Goal: Share content: Share content

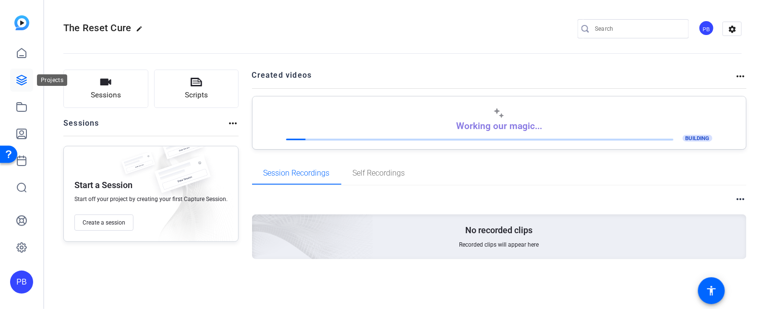
click at [19, 82] on icon at bounding box center [22, 80] width 12 height 12
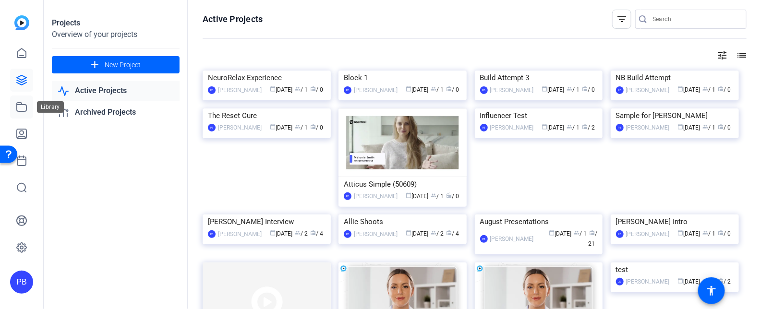
click at [24, 107] on icon at bounding box center [22, 107] width 12 height 12
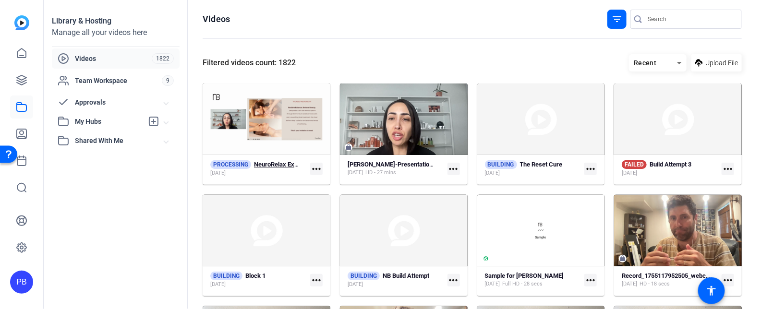
click at [263, 167] on strong "NeuroRelax Experience" at bounding box center [286, 164] width 64 height 7
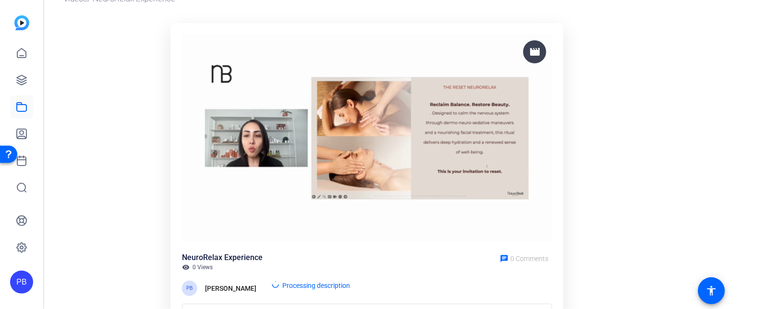
scroll to position [42, 0]
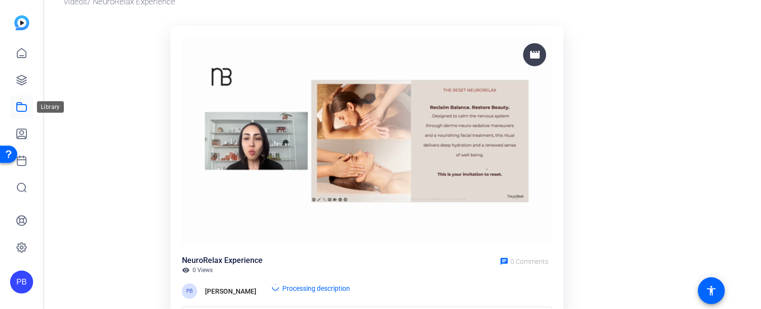
click at [24, 105] on icon at bounding box center [22, 107] width 10 height 9
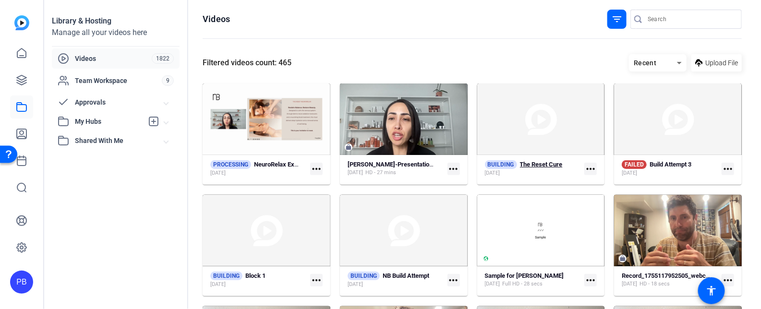
click at [528, 167] on strong "The Reset Cure" at bounding box center [541, 164] width 43 height 7
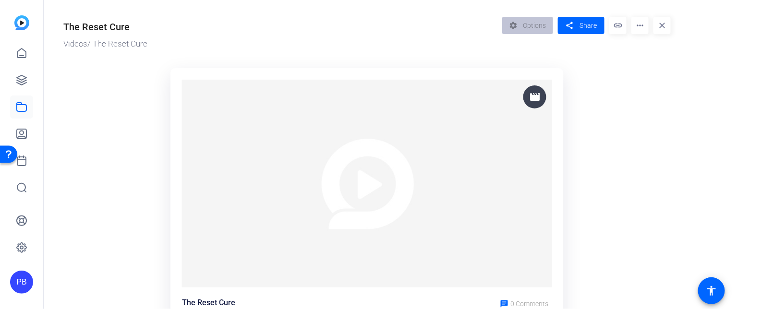
click at [640, 25] on mat-icon "more_horiz" at bounding box center [639, 25] width 17 height 17
click at [640, 25] on div at bounding box center [380, 154] width 761 height 309
click at [23, 106] on icon at bounding box center [22, 107] width 12 height 12
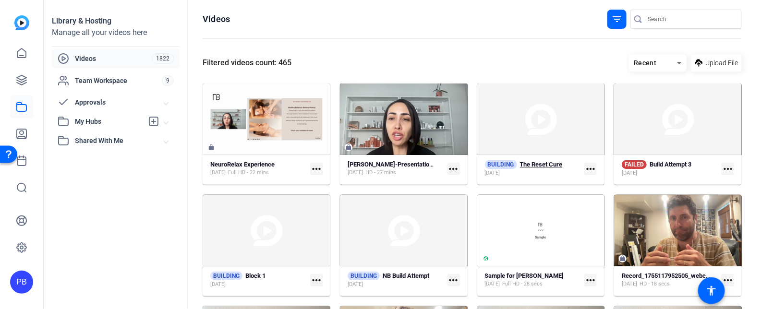
click at [532, 166] on strong "The Reset Cure" at bounding box center [541, 164] width 43 height 7
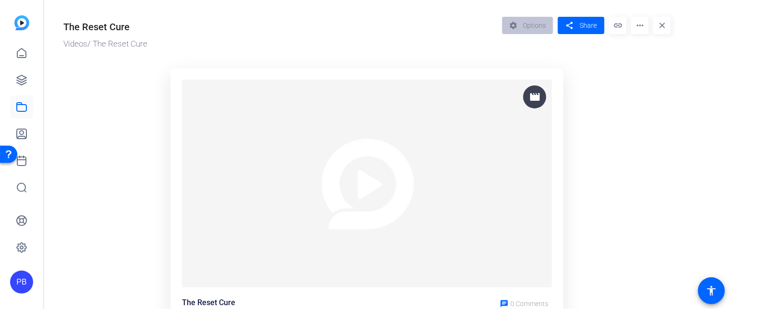
click at [637, 32] on mat-icon "more_horiz" at bounding box center [639, 25] width 17 height 17
click at [596, 57] on div at bounding box center [380, 154] width 761 height 309
click at [29, 85] on link at bounding box center [21, 80] width 23 height 23
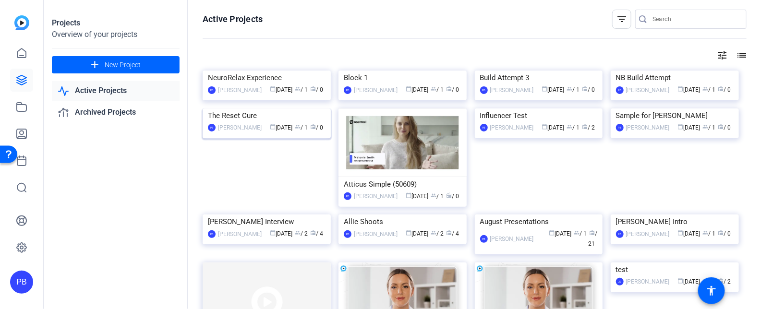
click at [286, 108] on img at bounding box center [267, 108] width 128 height 0
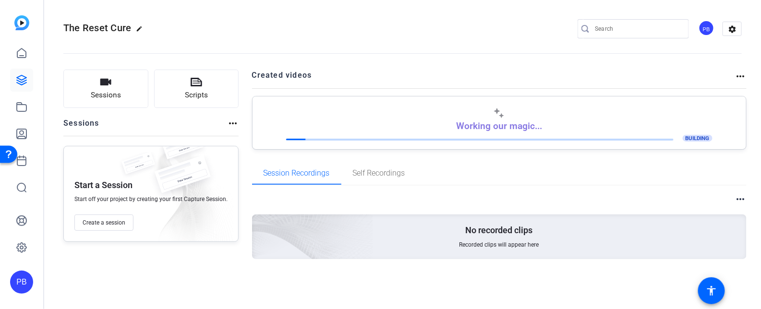
click at [702, 135] on span "BUILDING" at bounding box center [697, 138] width 30 height 7
click at [740, 75] on mat-icon "more_horiz" at bounding box center [741, 77] width 12 height 12
click at [740, 75] on div at bounding box center [380, 154] width 761 height 309
click at [736, 197] on mat-icon "more_horiz" at bounding box center [741, 199] width 12 height 12
click at [710, 182] on div at bounding box center [380, 154] width 761 height 309
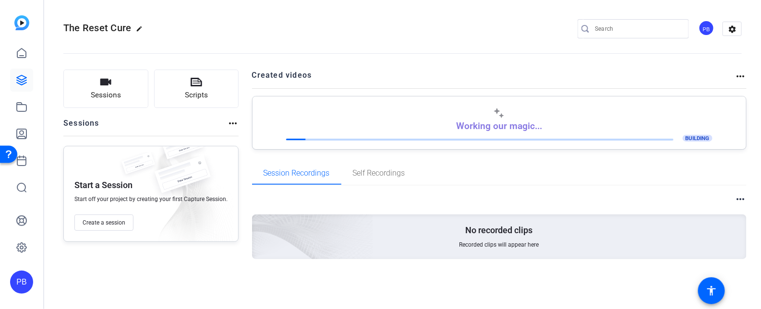
click at [414, 131] on div "Working our magic... BUILDING" at bounding box center [499, 125] width 474 height 36
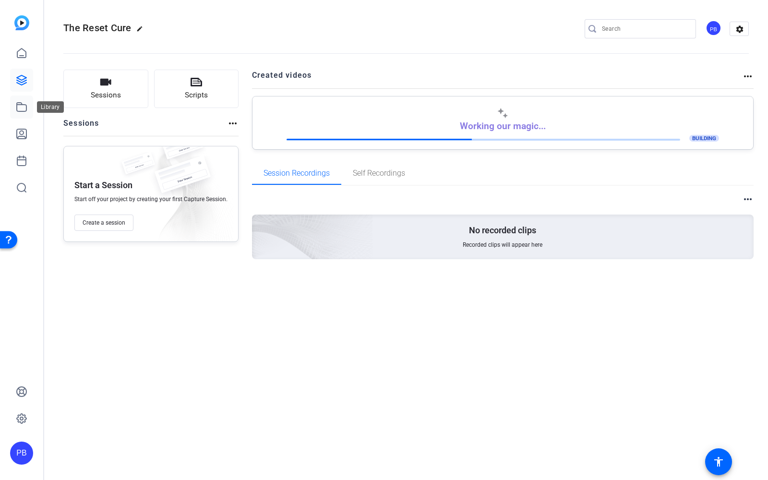
click at [24, 106] on icon at bounding box center [22, 107] width 12 height 12
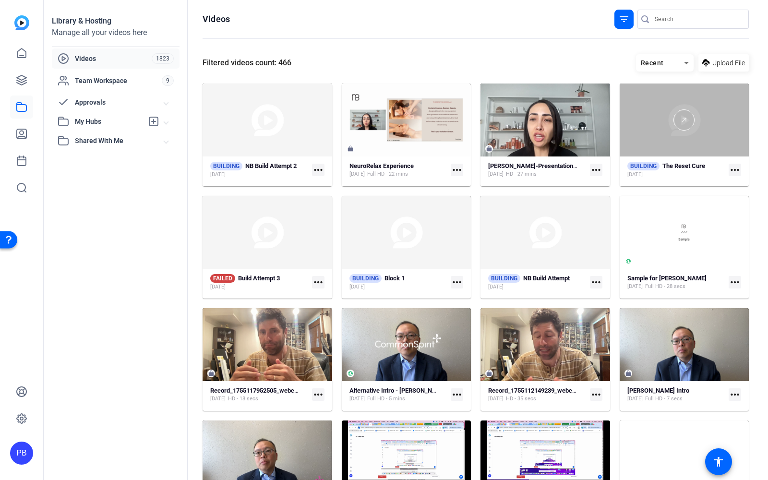
click at [658, 148] on div at bounding box center [685, 119] width 130 height 73
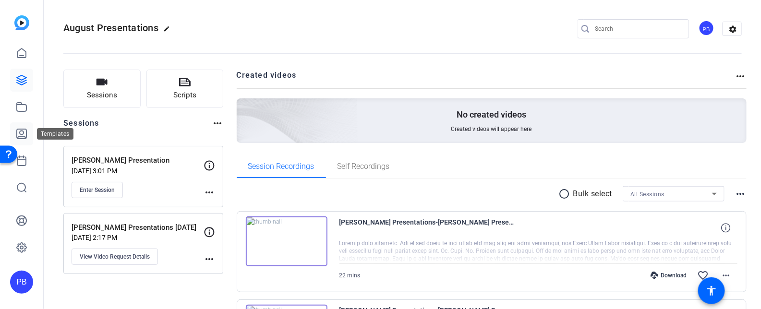
click at [24, 139] on icon at bounding box center [22, 134] width 12 height 12
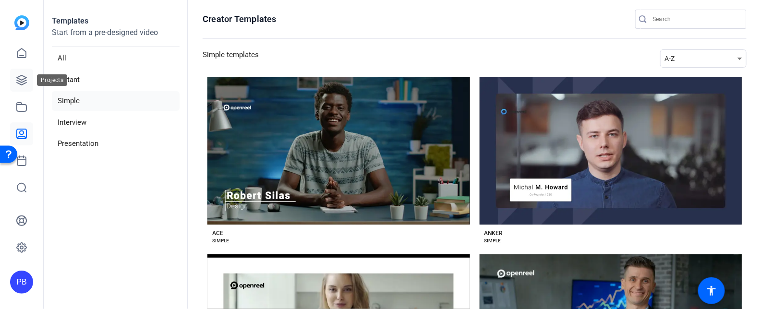
click at [25, 82] on icon at bounding box center [22, 80] width 12 height 12
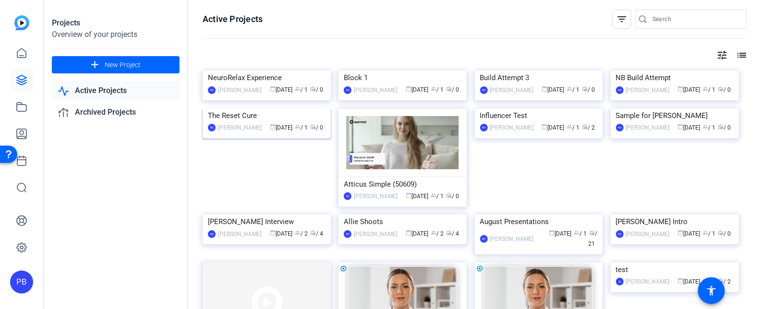
click at [251, 123] on div "The Reset Cure" at bounding box center [267, 115] width 118 height 14
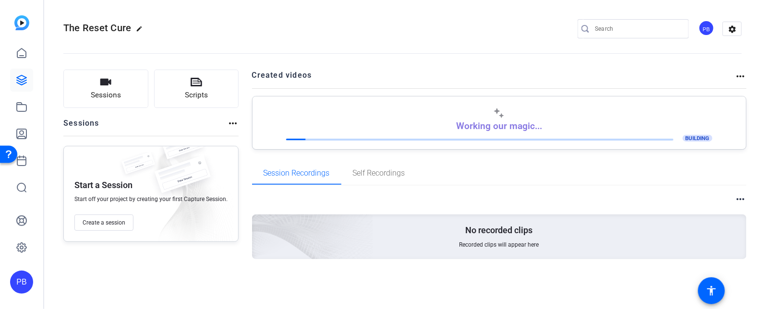
click at [636, 142] on div "Working our magic... BUILDING" at bounding box center [499, 122] width 494 height 53
click at [741, 75] on mat-icon "more_horiz" at bounding box center [741, 77] width 12 height 12
click at [529, 64] on div at bounding box center [380, 154] width 761 height 309
click at [21, 132] on icon at bounding box center [22, 134] width 12 height 12
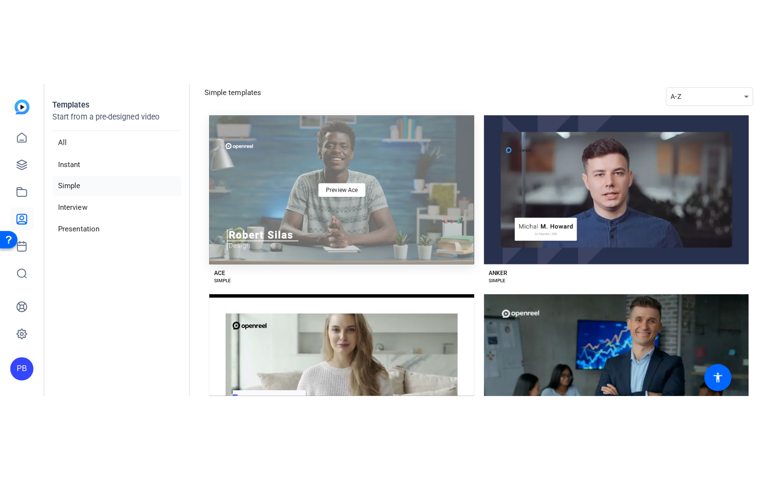
scroll to position [137, 0]
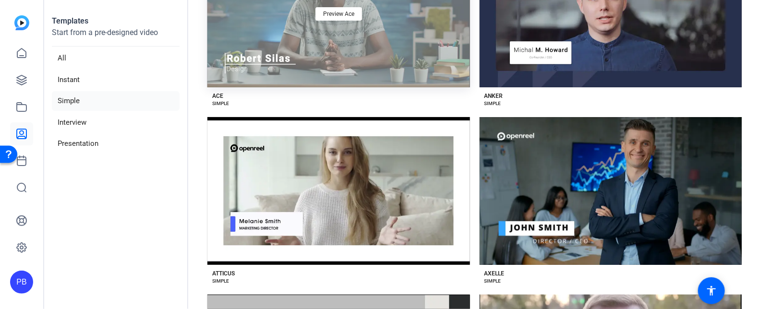
click at [370, 215] on div "Preview Atticus" at bounding box center [338, 190] width 262 height 147
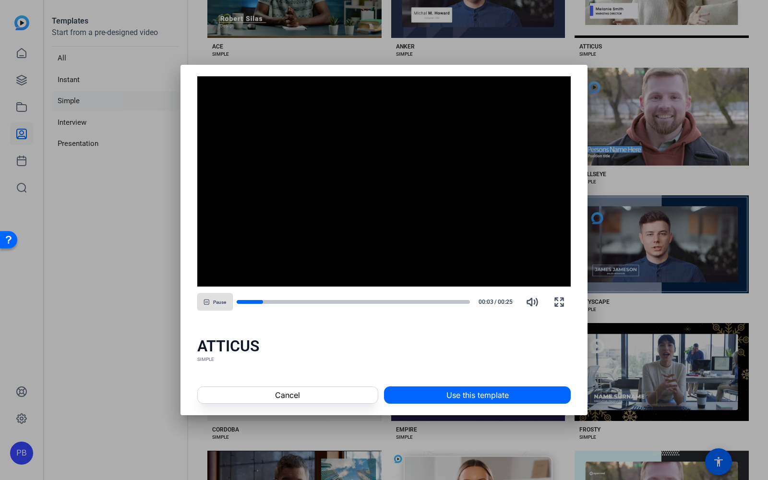
click at [497, 309] on span "Use this template" at bounding box center [477, 395] width 62 height 12
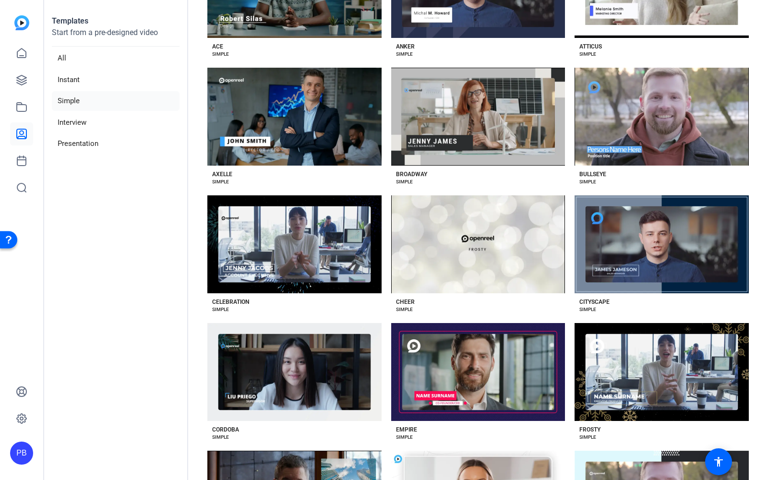
scroll to position [77, 0]
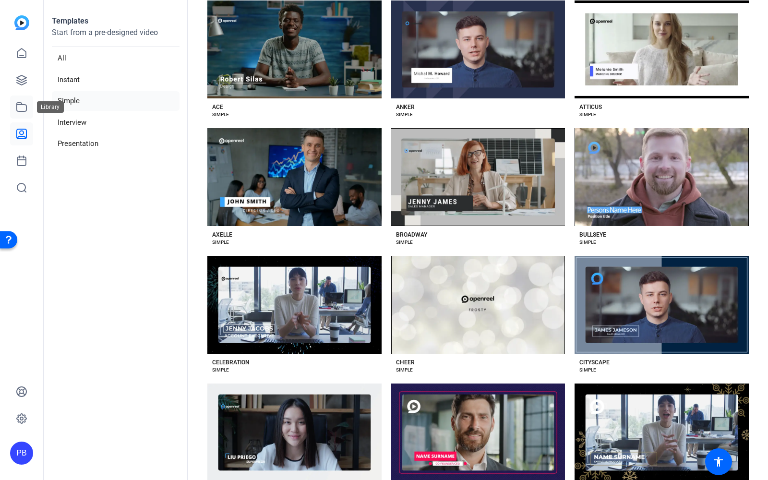
click at [22, 102] on icon at bounding box center [22, 107] width 12 height 12
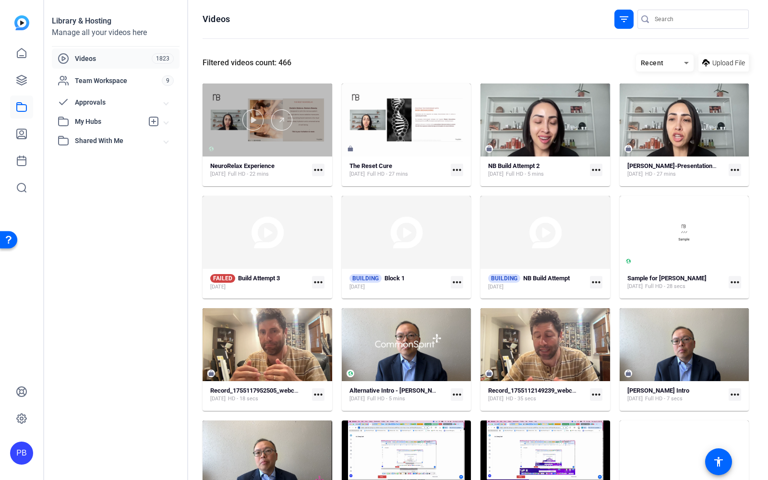
click at [260, 149] on div at bounding box center [268, 119] width 130 height 73
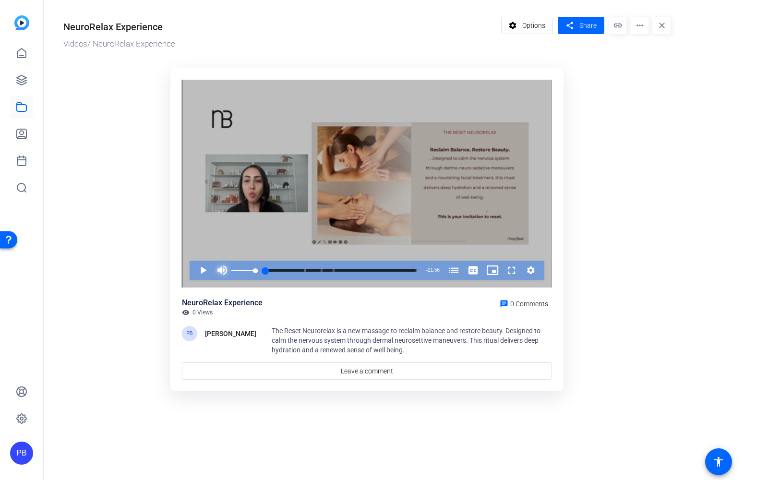
click at [218, 275] on span "Video Player" at bounding box center [222, 270] width 19 height 19
click at [193, 268] on span "Video Player" at bounding box center [193, 270] width 0 height 19
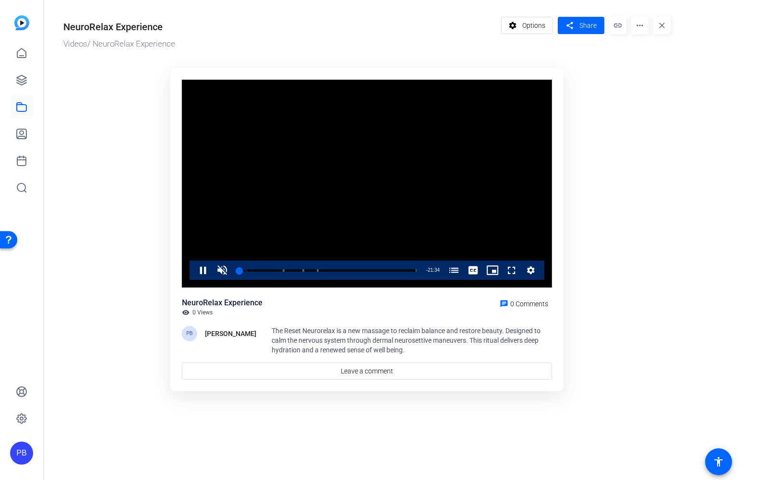
click at [633, 29] on mat-icon "more_horiz" at bounding box center [639, 25] width 17 height 17
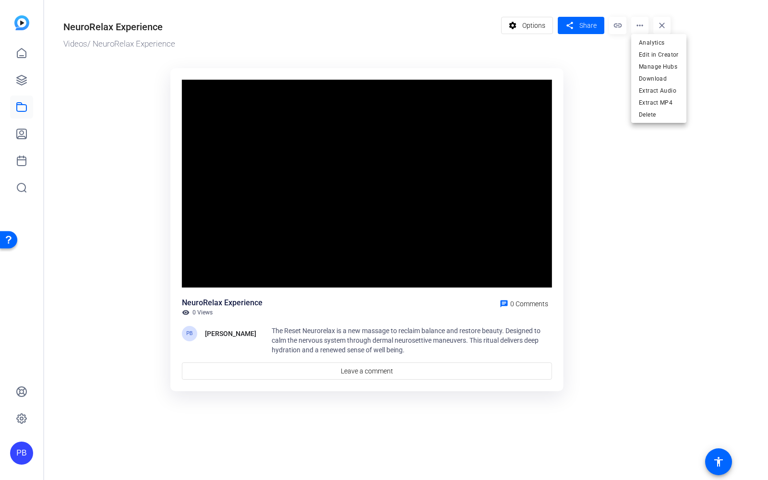
click at [263, 244] on div at bounding box center [384, 240] width 768 height 480
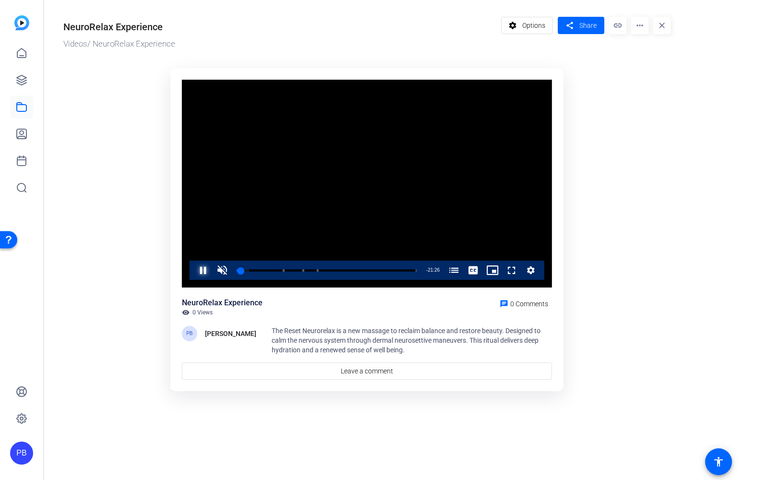
click at [193, 271] on span "Video Player" at bounding box center [193, 270] width 0 height 19
click at [19, 54] on icon at bounding box center [22, 54] width 12 height 12
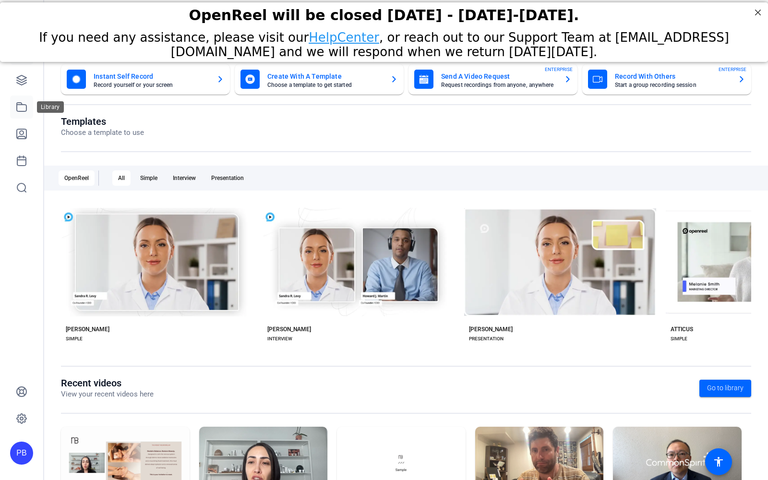
click at [23, 111] on icon at bounding box center [22, 107] width 10 height 9
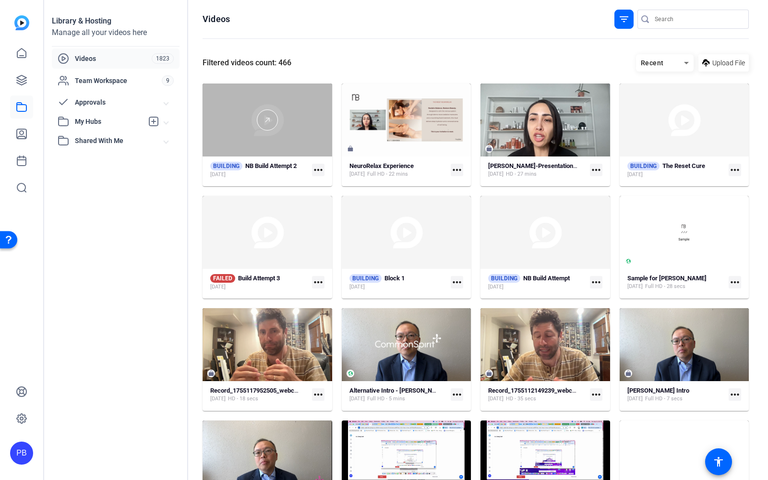
click at [280, 142] on div at bounding box center [268, 119] width 130 height 73
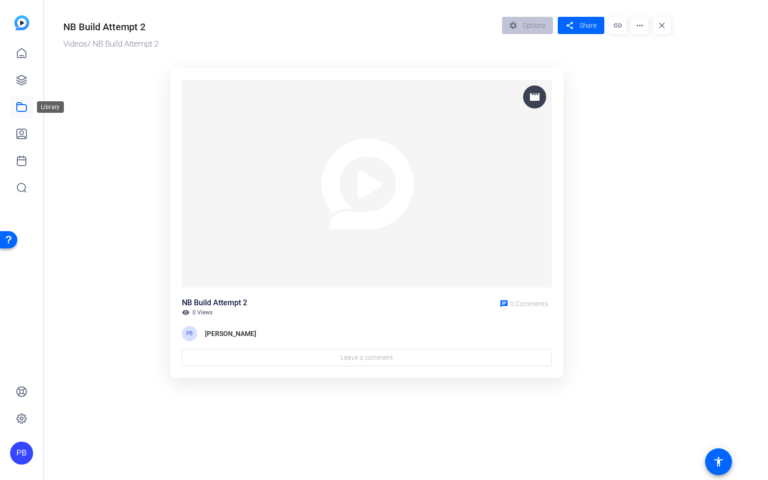
click at [24, 103] on icon at bounding box center [22, 107] width 12 height 12
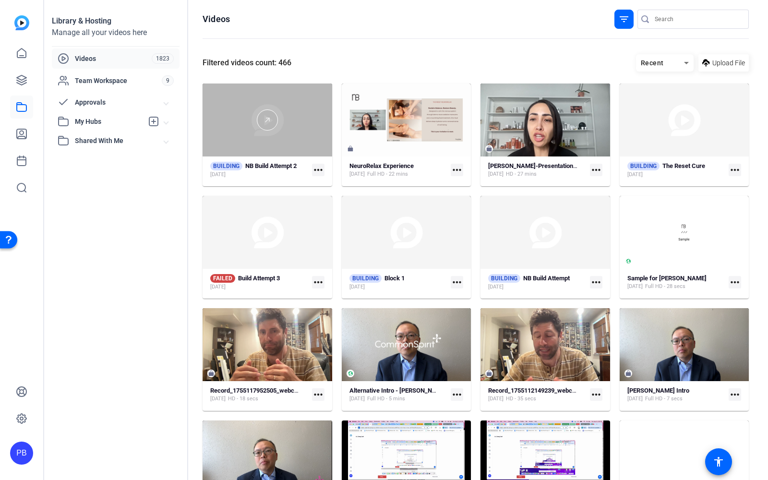
click at [298, 152] on div at bounding box center [268, 119] width 130 height 73
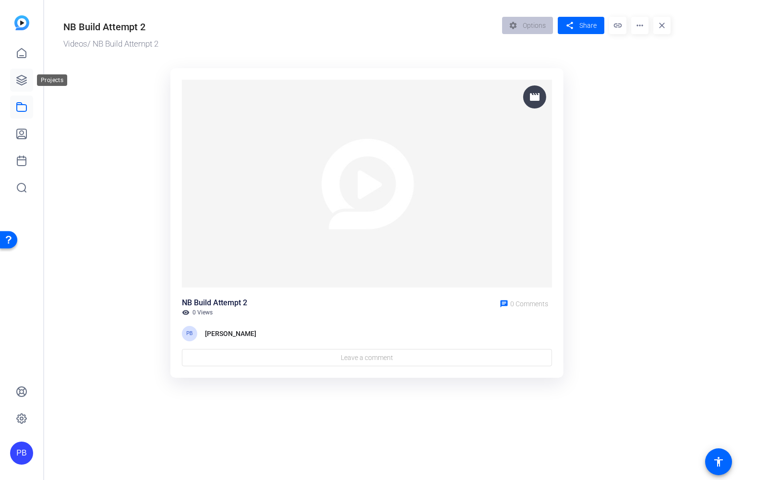
click at [24, 83] on icon at bounding box center [22, 80] width 12 height 12
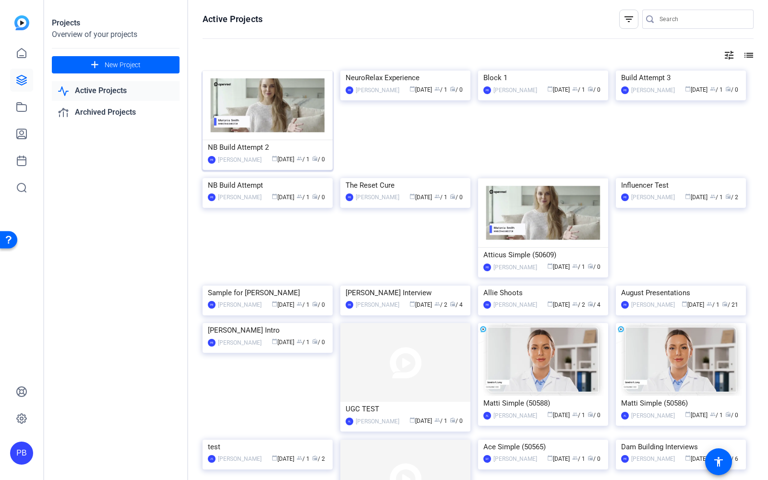
click at [294, 136] on img at bounding box center [268, 106] width 130 height 70
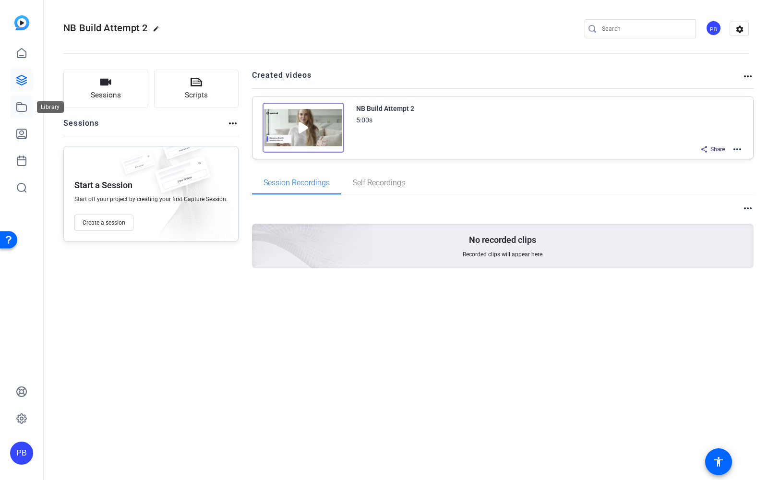
click at [24, 101] on icon at bounding box center [22, 107] width 12 height 12
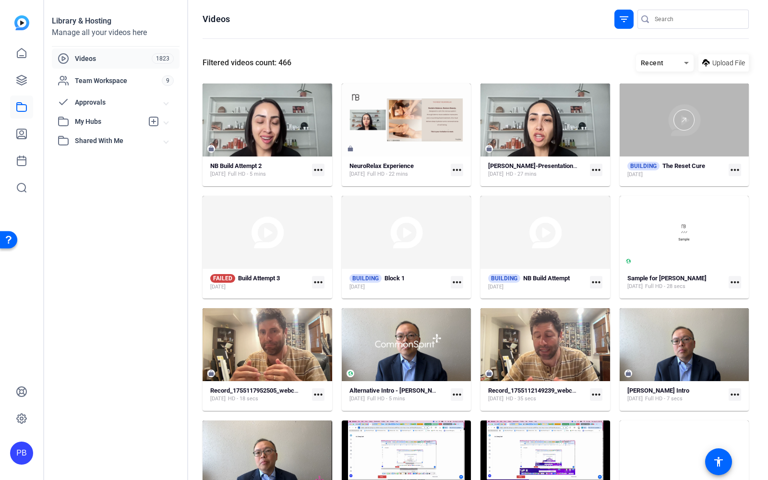
click at [648, 147] on div at bounding box center [685, 119] width 130 height 73
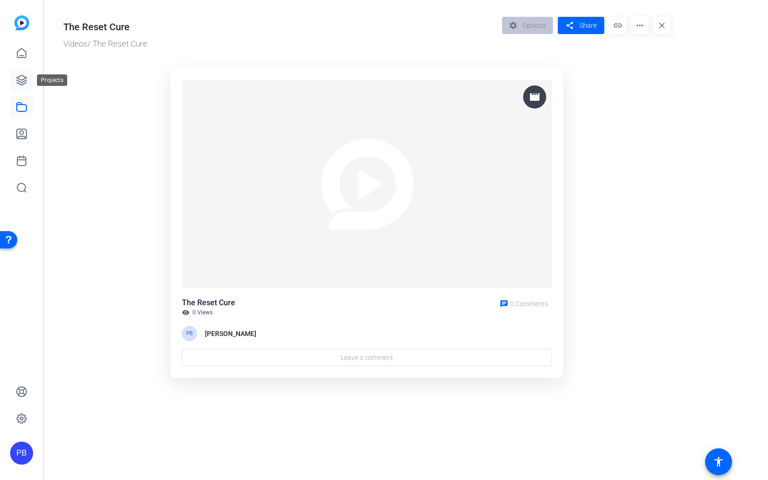
click at [24, 82] on icon at bounding box center [22, 80] width 12 height 12
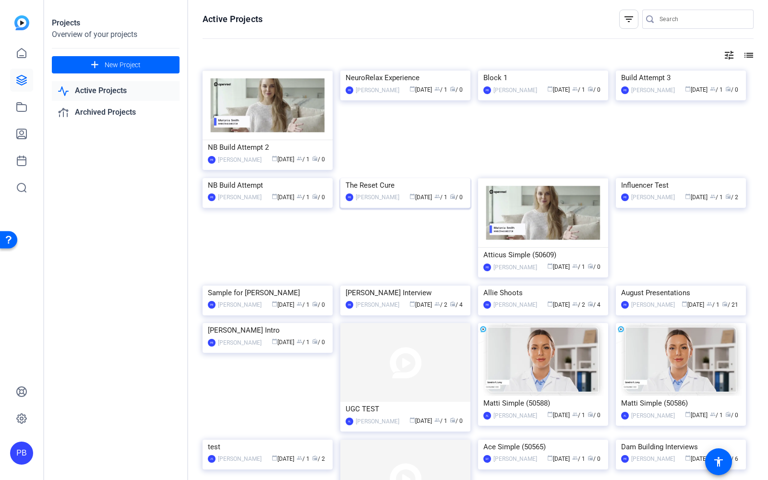
click at [381, 178] on img at bounding box center [405, 178] width 130 height 0
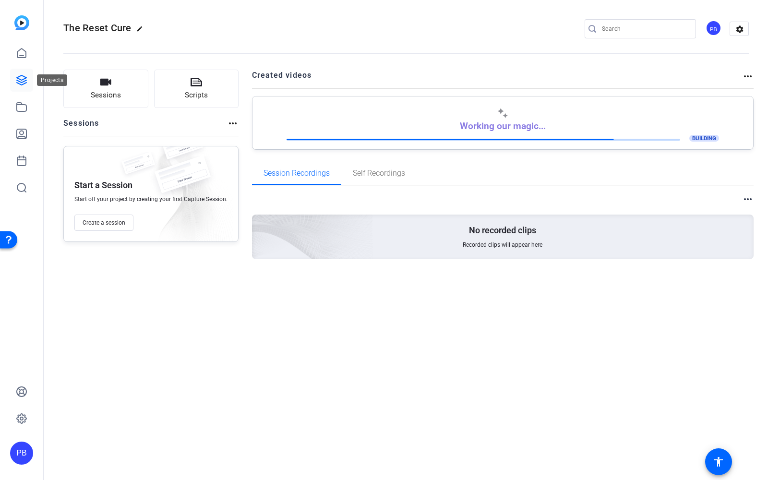
click at [22, 82] on icon at bounding box center [22, 80] width 10 height 10
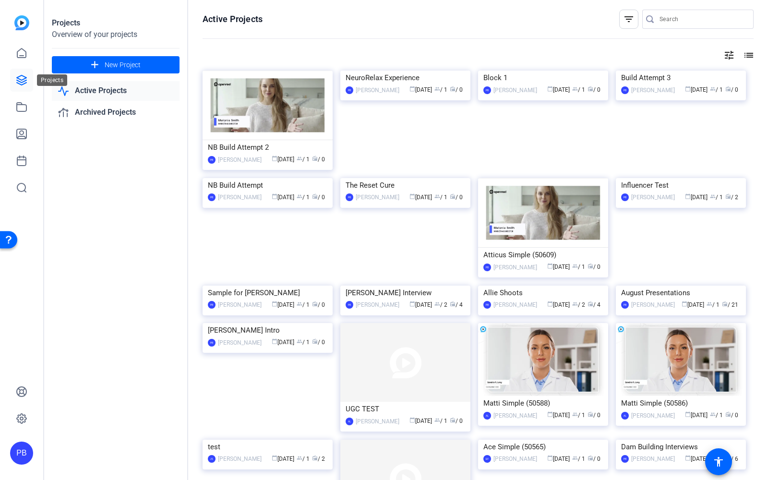
click at [14, 78] on link at bounding box center [21, 80] width 23 height 23
click at [20, 102] on icon at bounding box center [22, 107] width 12 height 12
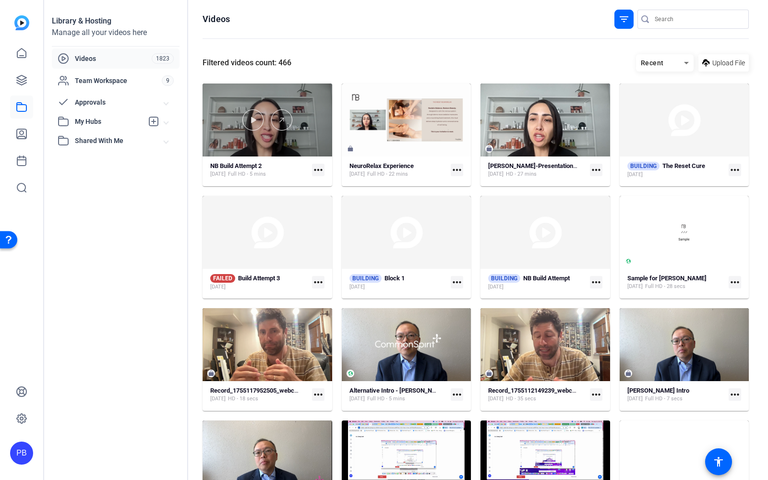
click at [274, 146] on div at bounding box center [268, 119] width 130 height 73
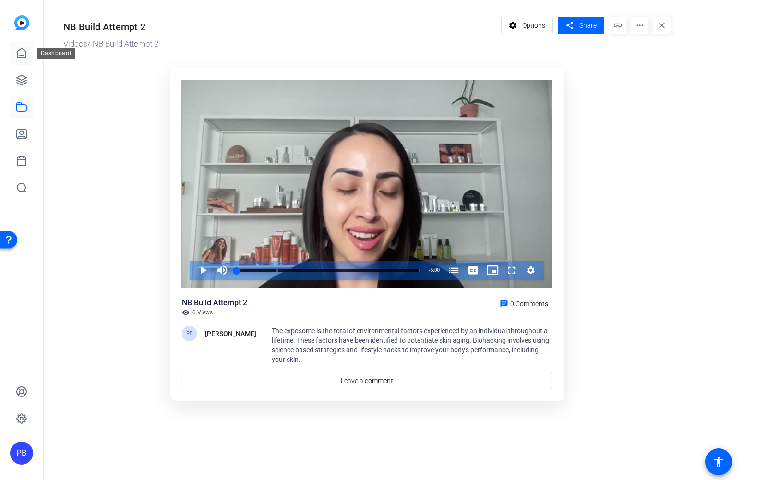
click at [22, 54] on icon at bounding box center [22, 54] width 12 height 12
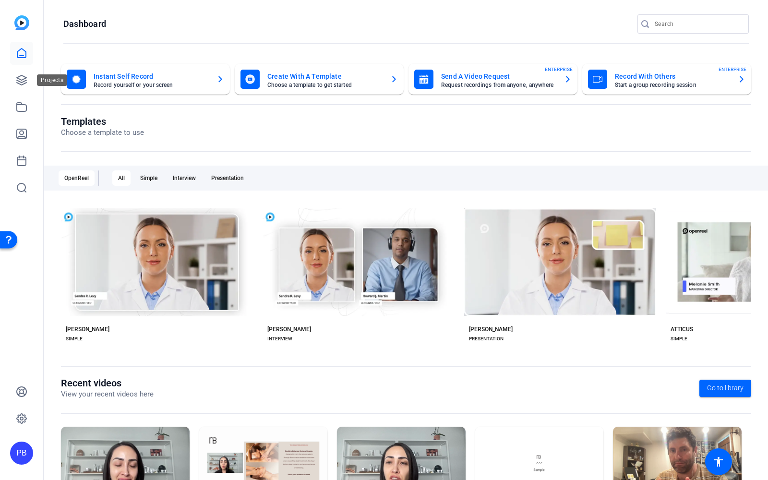
click at [25, 60] on link at bounding box center [21, 53] width 23 height 23
click at [24, 74] on icon at bounding box center [22, 80] width 12 height 12
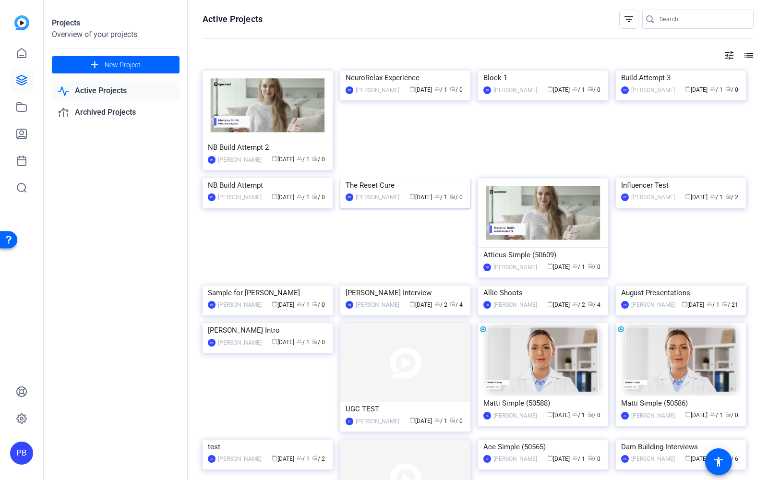
click at [413, 178] on img at bounding box center [405, 178] width 130 height 0
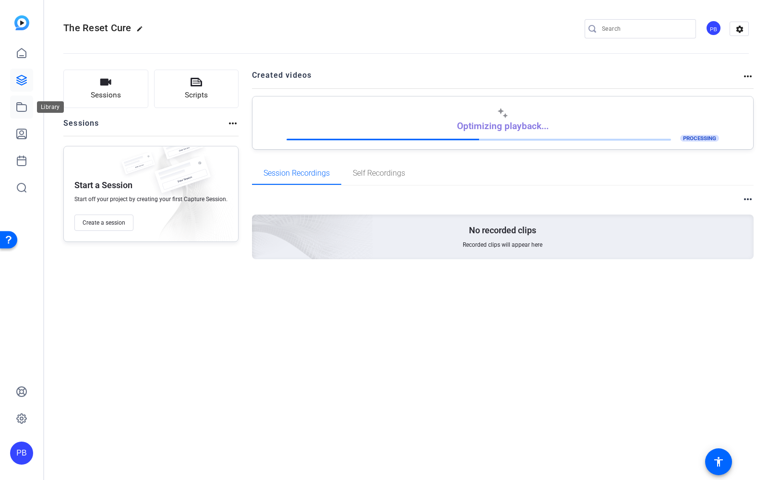
click at [21, 108] on icon at bounding box center [22, 107] width 12 height 12
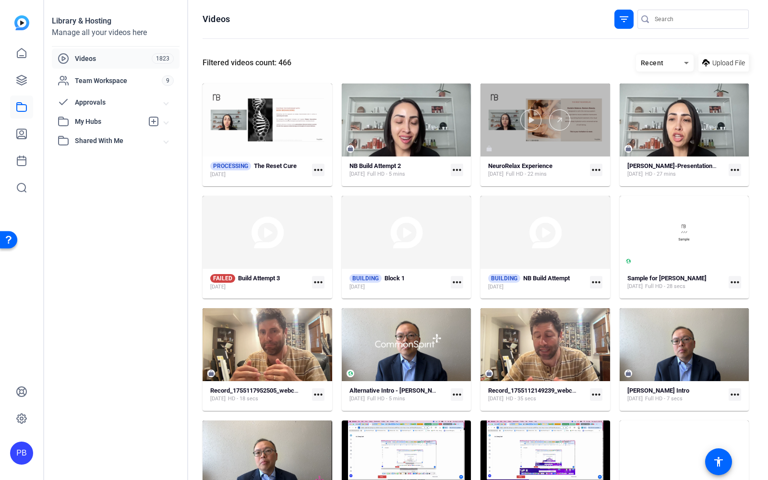
click at [543, 146] on div at bounding box center [545, 119] width 130 height 73
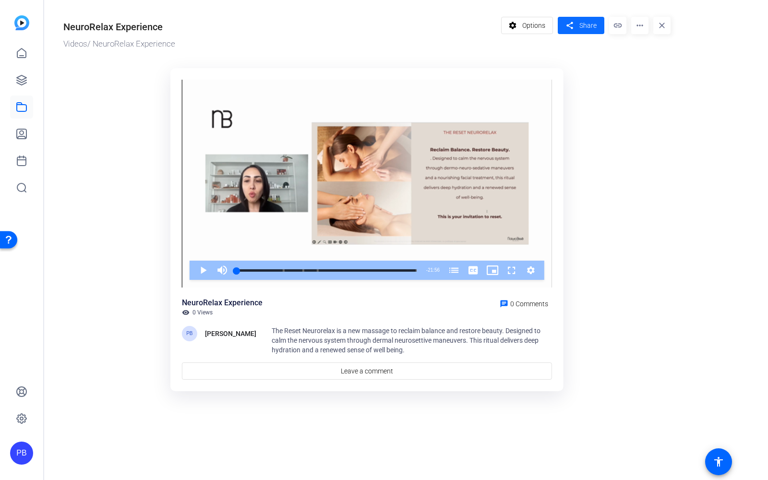
click at [577, 28] on span at bounding box center [581, 25] width 47 height 23
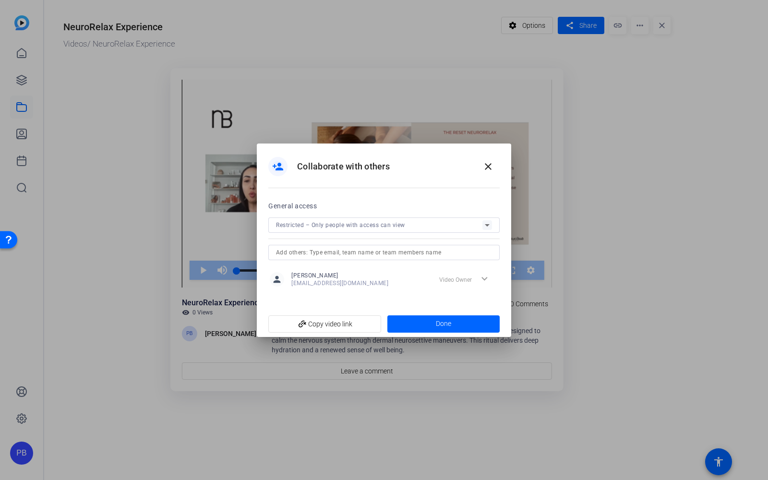
click at [359, 218] on div "Restricted – Only people with access can view" at bounding box center [384, 224] width 216 height 15
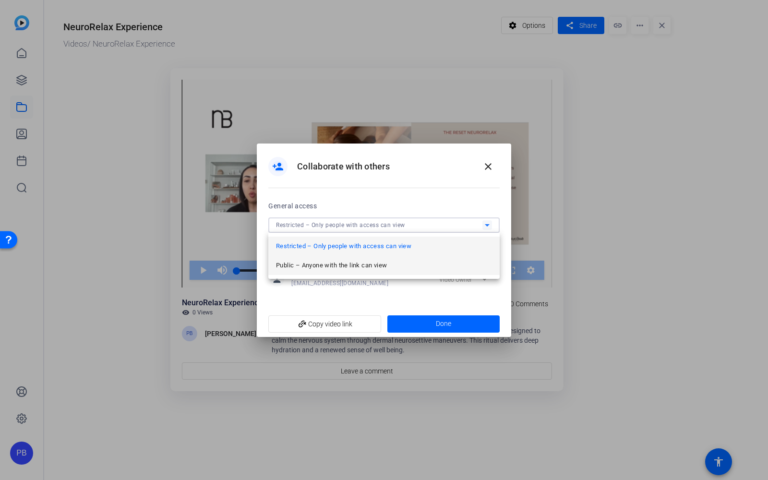
click at [346, 265] on span "Public – Anyone with the link can view" at bounding box center [331, 266] width 111 height 12
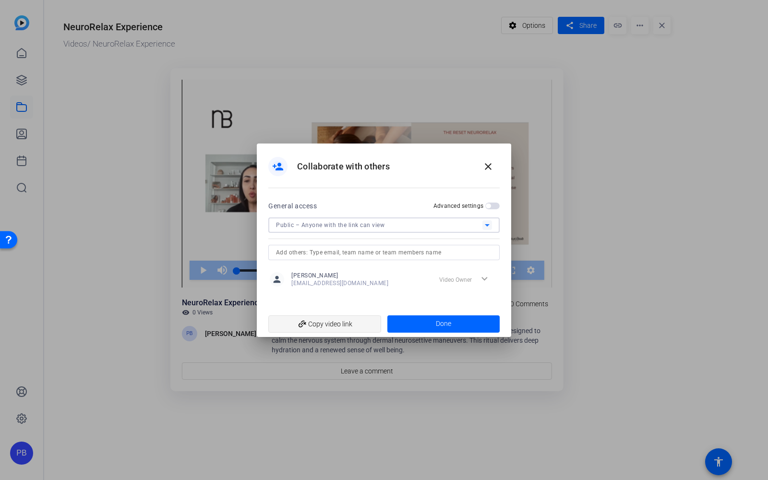
click at [342, 324] on span "add_link Copy video link" at bounding box center [324, 324] width 97 height 18
click at [421, 320] on span at bounding box center [443, 323] width 113 height 23
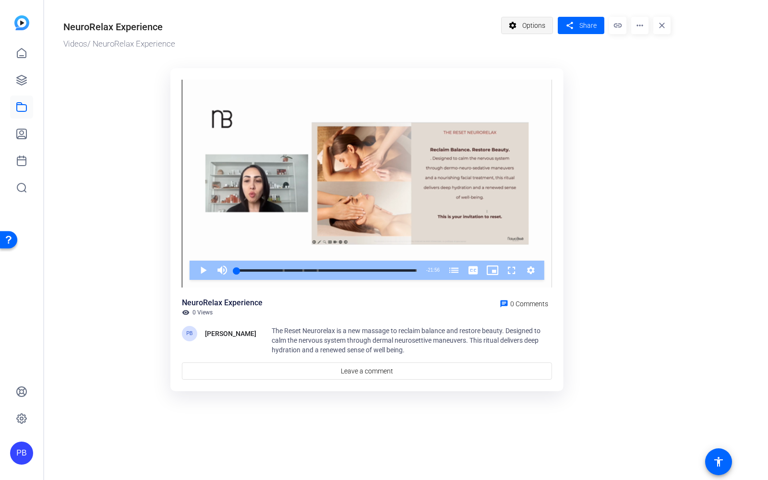
click at [533, 27] on span "Options" at bounding box center [533, 25] width 23 height 18
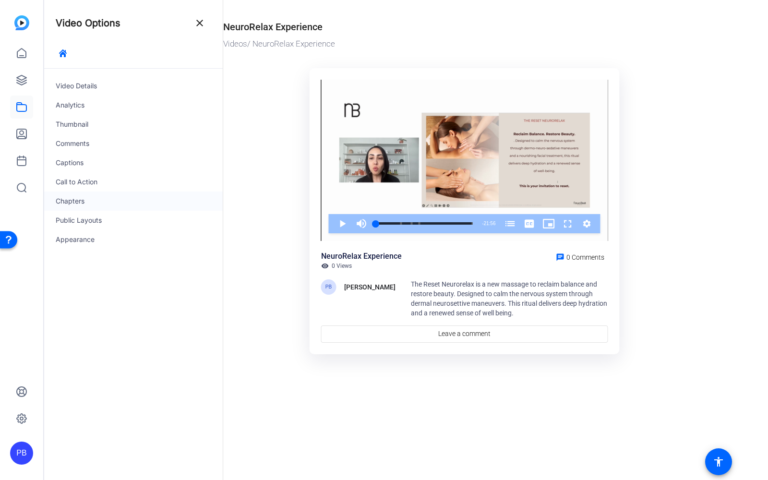
click at [93, 203] on div "Chapters" at bounding box center [133, 200] width 179 height 19
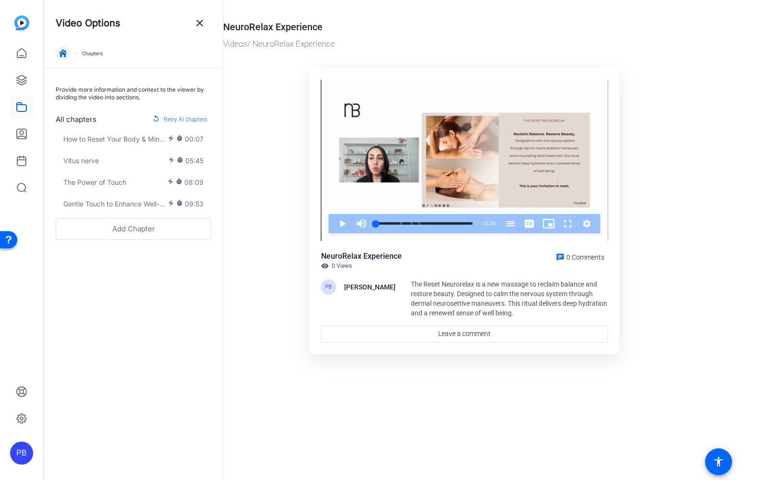
click at [60, 53] on icon "button" at bounding box center [63, 53] width 8 height 8
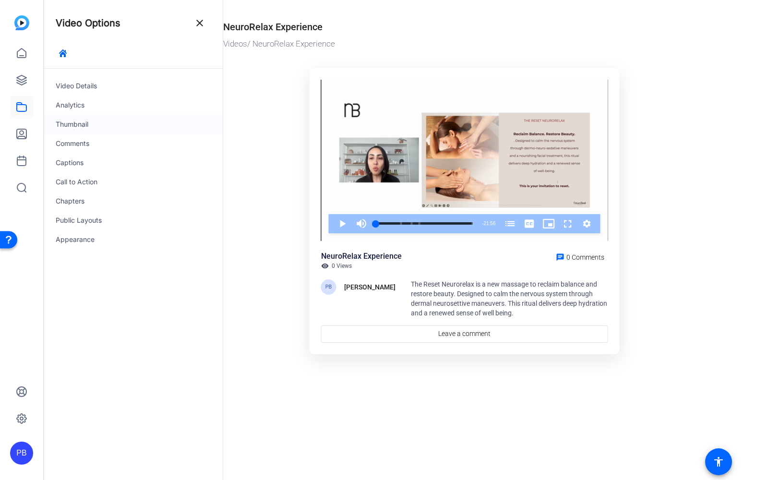
click at [93, 122] on div "Thumbnail" at bounding box center [133, 124] width 179 height 19
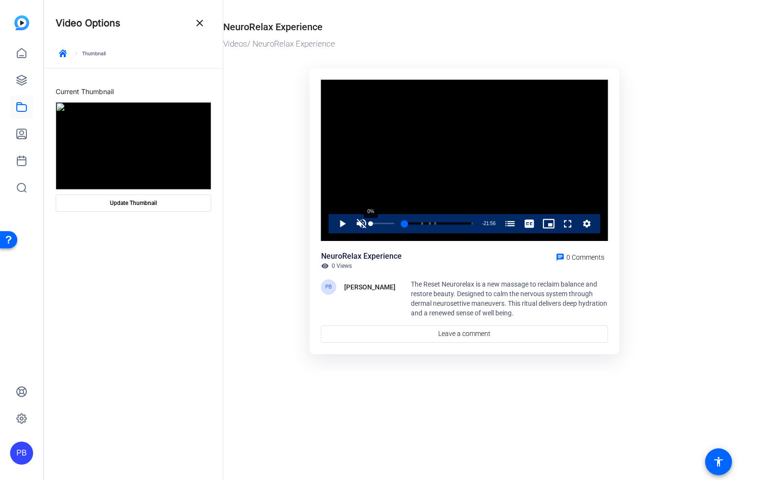
drag, startPoint x: 378, startPoint y: 224, endPoint x: 368, endPoint y: 224, distance: 9.6
click at [368, 224] on div "Play Unmute 0% Current Time 0:00 / Duration 21:56 Loaded : 0.85% 00:00 00:00 Ho…" at bounding box center [465, 223] width 272 height 19
click at [358, 223] on span "Video Player" at bounding box center [361, 223] width 19 height 19
click at [333, 224] on span "Video Player" at bounding box center [333, 223] width 0 height 19
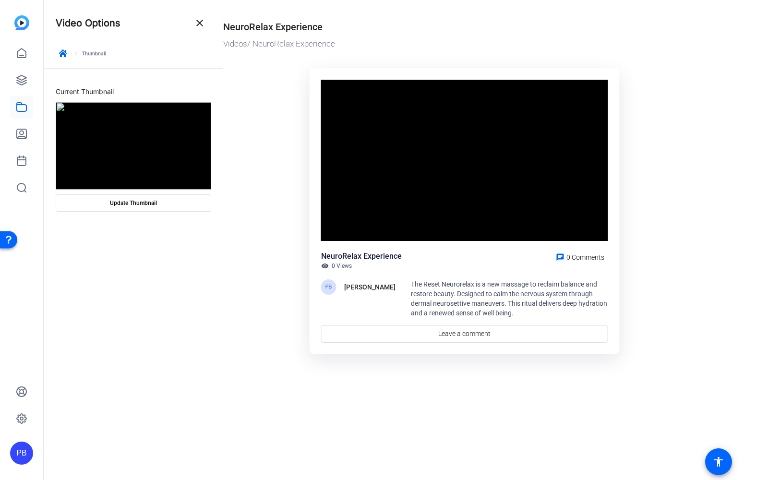
click at [336, 224] on video "Video Player" at bounding box center [464, 160] width 287 height 161
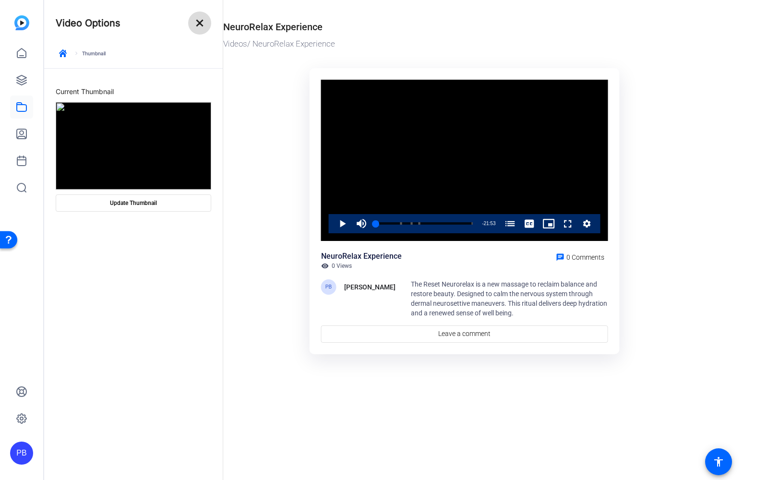
click at [194, 25] on mat-icon "close" at bounding box center [200, 23] width 12 height 12
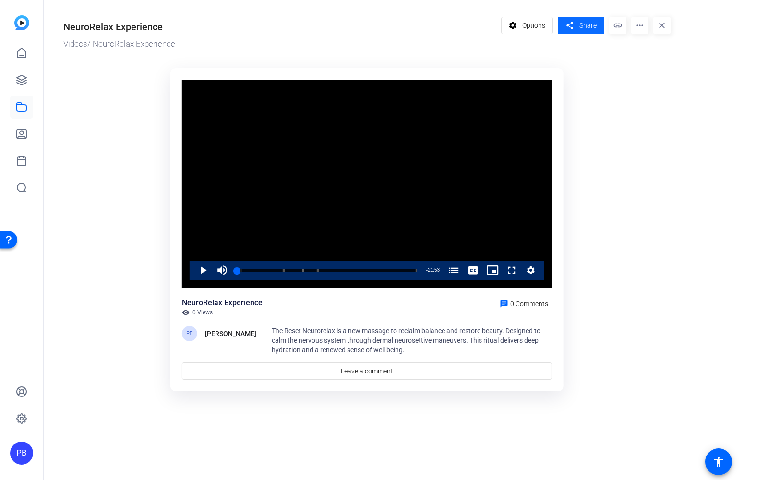
click at [585, 27] on span "Share" at bounding box center [587, 26] width 17 height 10
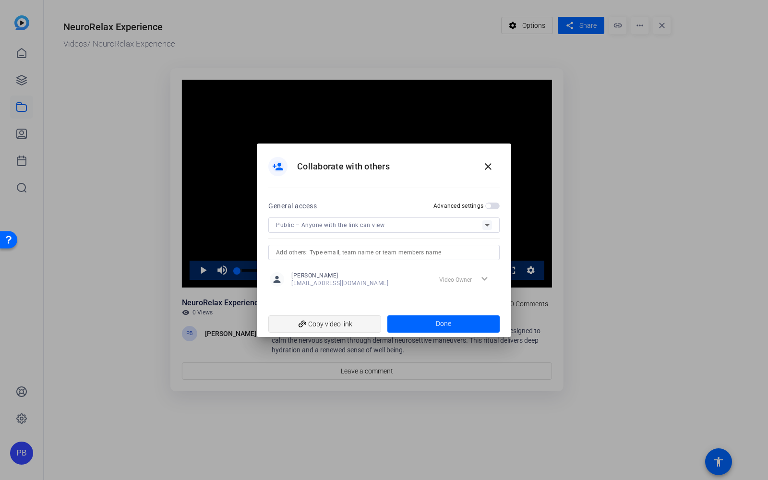
click at [356, 322] on span "add_link Copy video link" at bounding box center [324, 324] width 97 height 18
click at [485, 166] on mat-icon "close" at bounding box center [488, 167] width 12 height 12
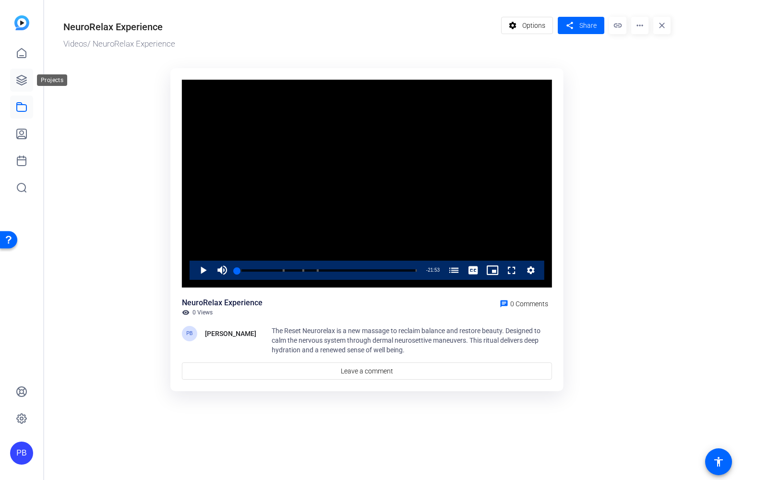
click at [21, 83] on icon at bounding box center [22, 80] width 10 height 10
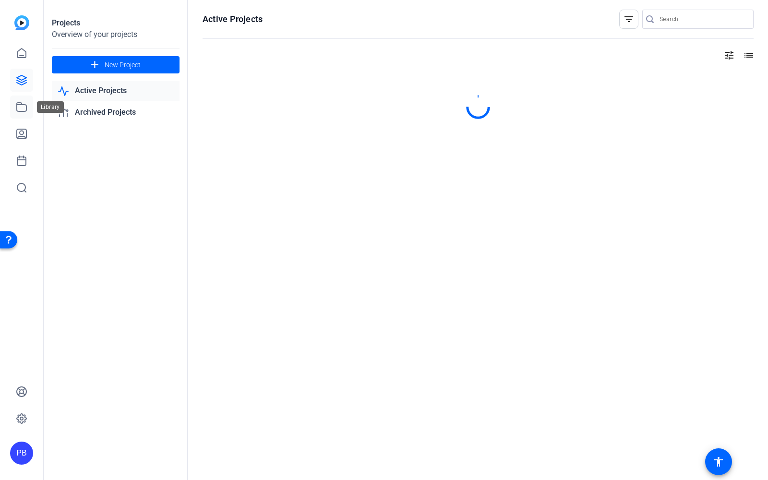
click at [20, 112] on icon at bounding box center [22, 107] width 12 height 12
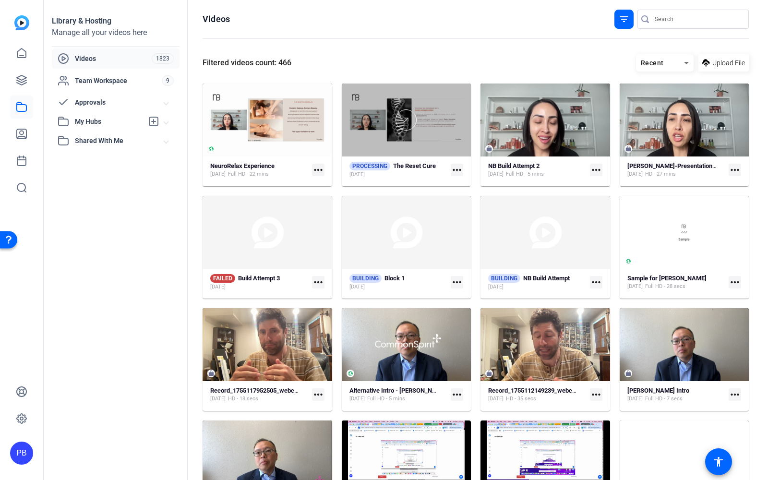
click at [411, 148] on div at bounding box center [407, 119] width 130 height 73
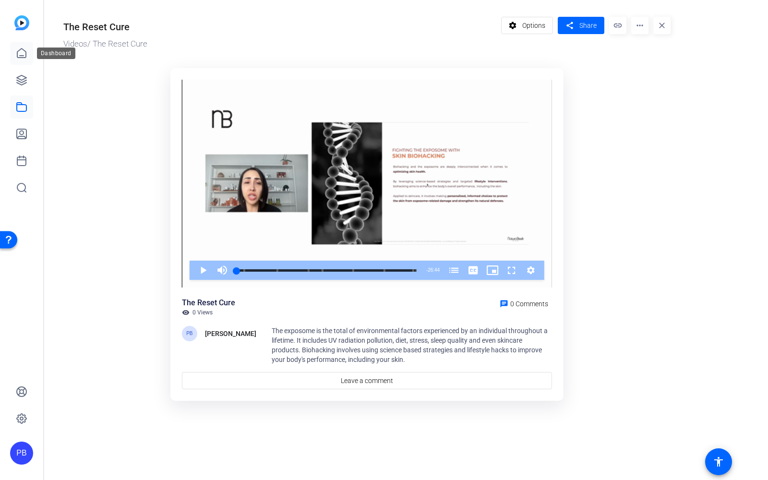
click at [24, 54] on icon at bounding box center [22, 54] width 12 height 12
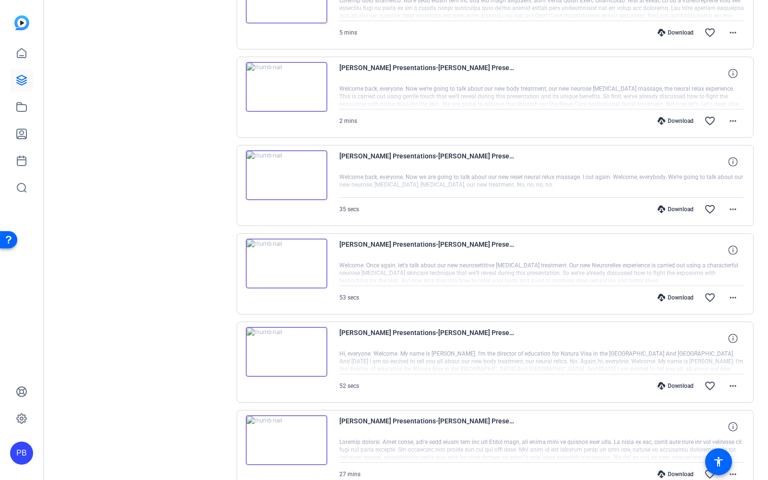
scroll to position [227, 0]
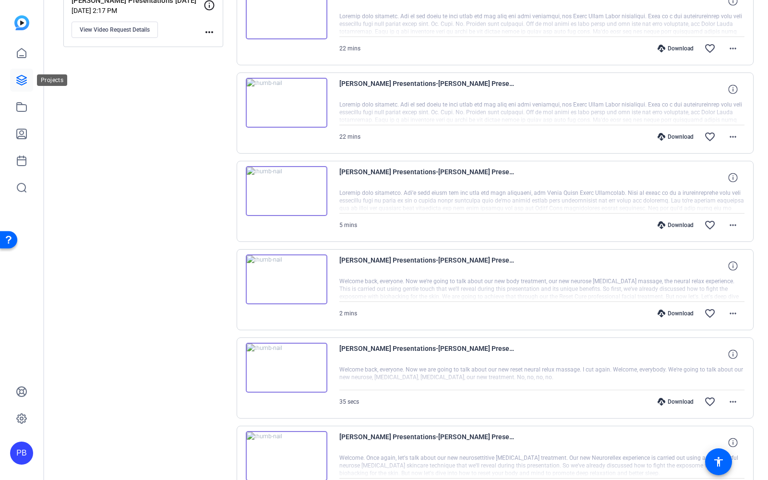
click at [23, 82] on icon at bounding box center [22, 80] width 12 height 12
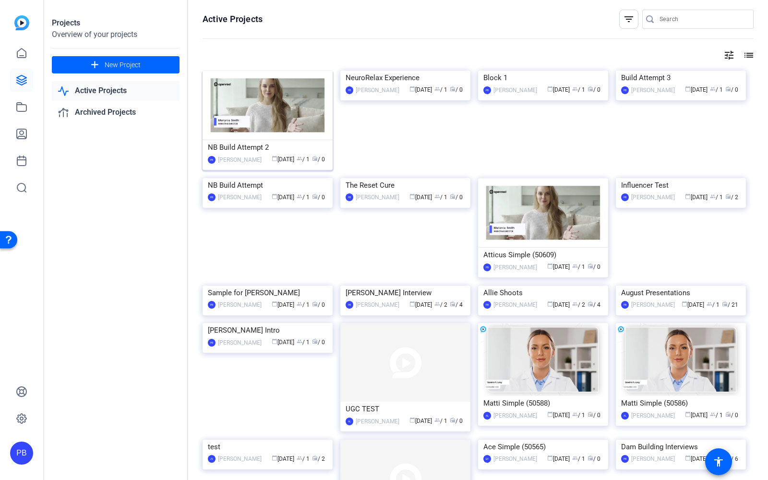
click at [312, 139] on img at bounding box center [268, 106] width 130 height 70
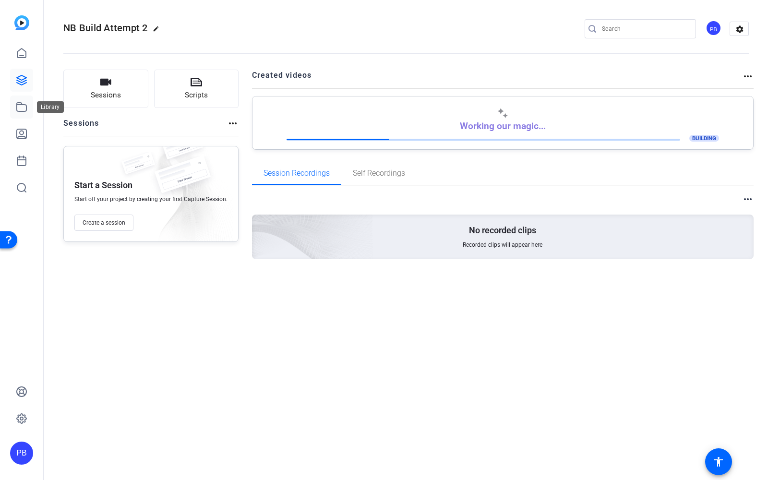
click at [24, 105] on icon at bounding box center [22, 107] width 12 height 12
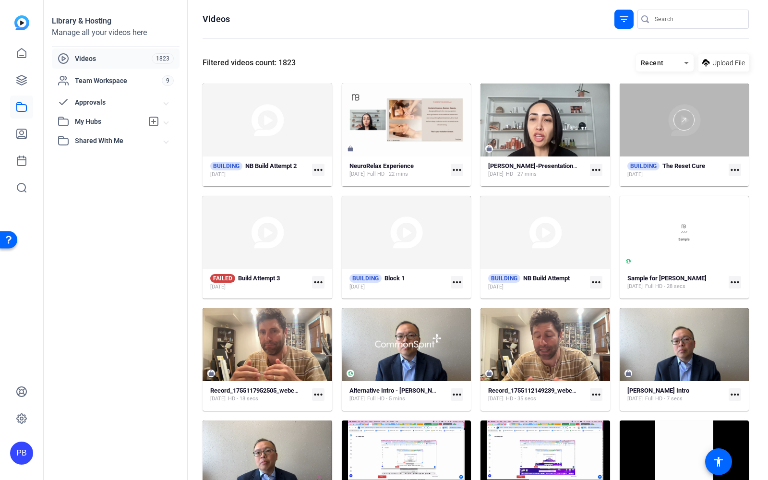
click at [680, 151] on div at bounding box center [685, 119] width 130 height 73
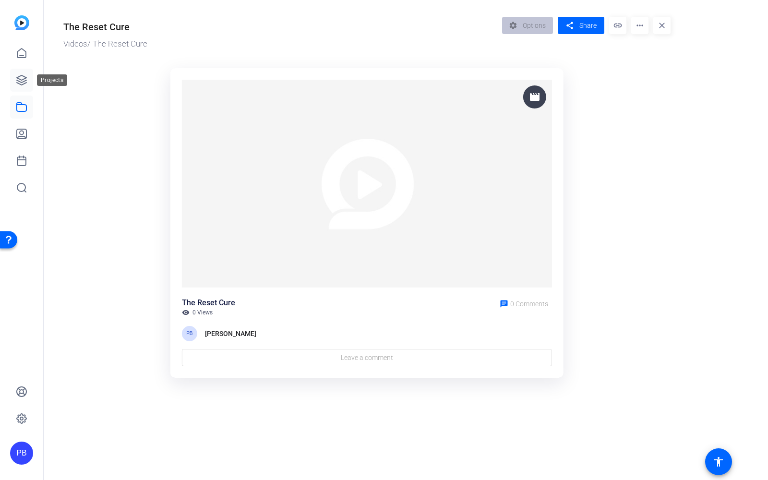
click at [26, 79] on icon at bounding box center [22, 80] width 12 height 12
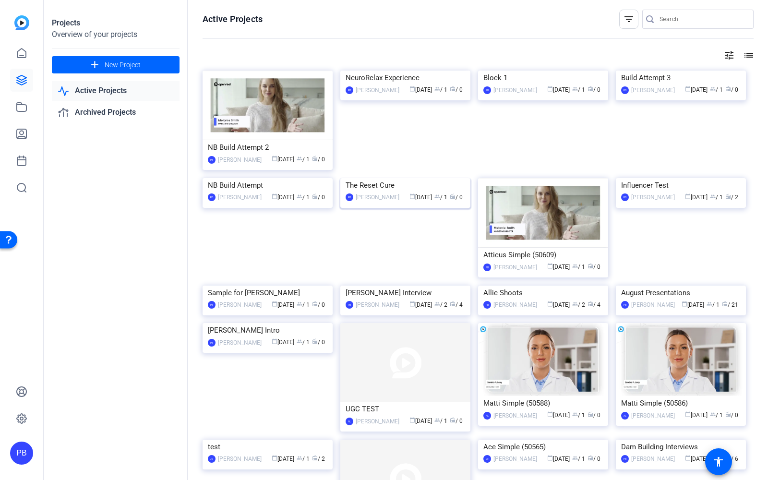
click at [454, 178] on img at bounding box center [405, 178] width 130 height 0
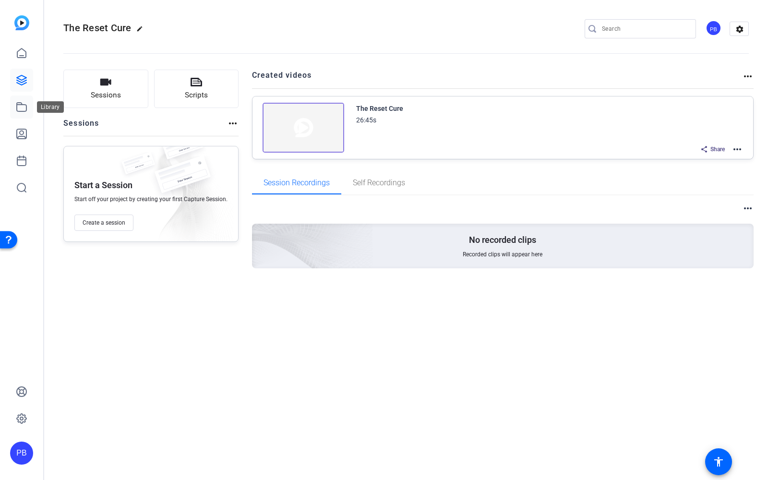
click at [22, 105] on icon at bounding box center [22, 107] width 12 height 12
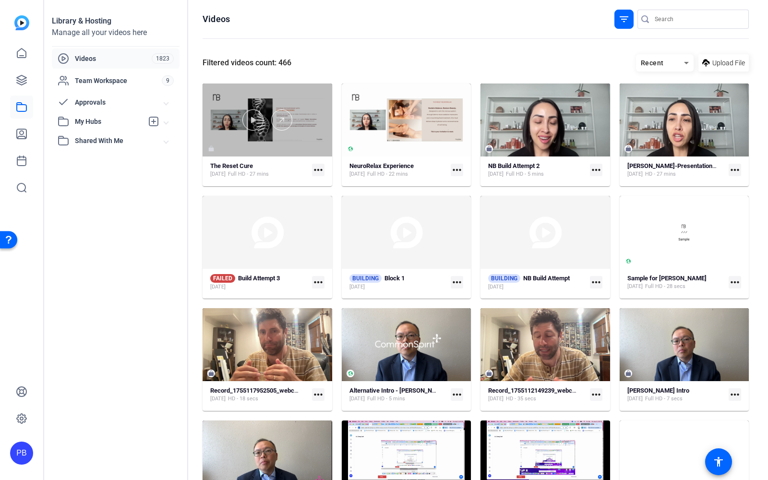
click at [289, 146] on div at bounding box center [268, 119] width 130 height 73
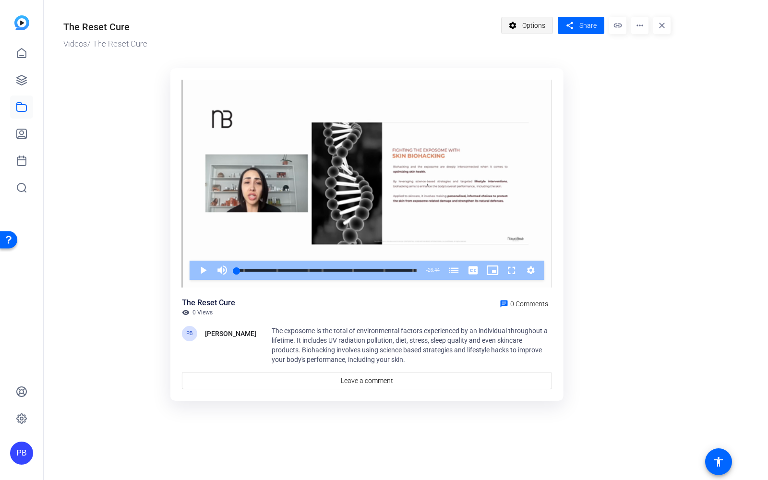
click at [546, 29] on span at bounding box center [526, 25] width 51 height 23
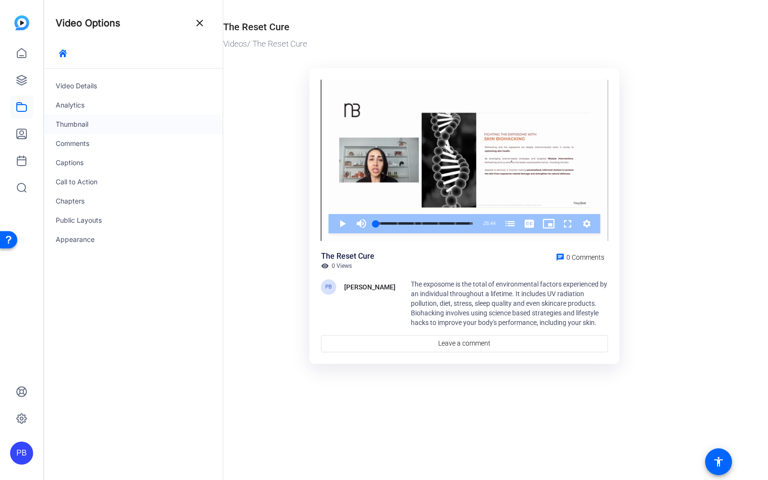
click at [114, 126] on div "Thumbnail" at bounding box center [133, 124] width 179 height 19
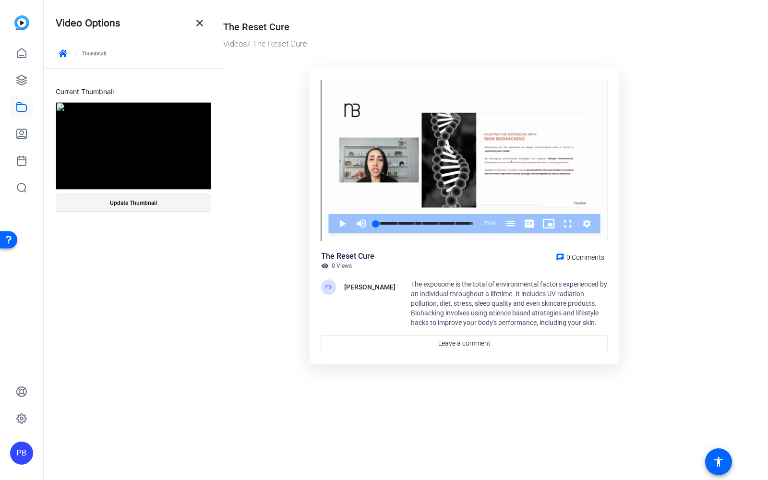
click at [170, 204] on span at bounding box center [133, 202] width 155 height 23
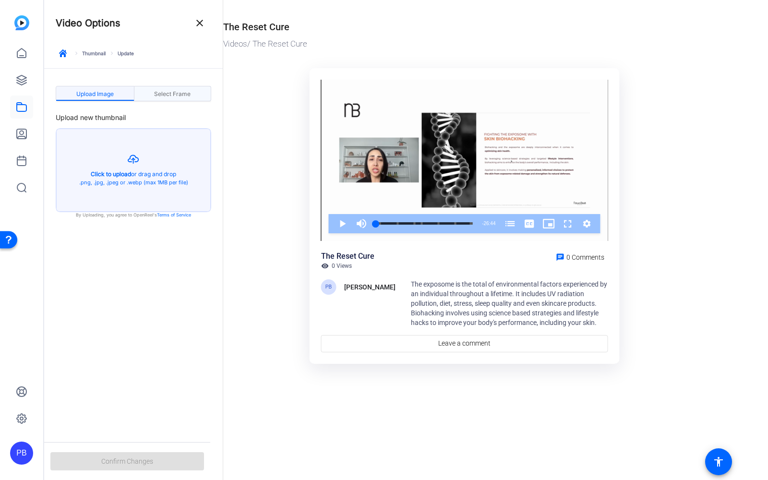
click at [190, 95] on span "Select Frame" at bounding box center [172, 94] width 36 height 6
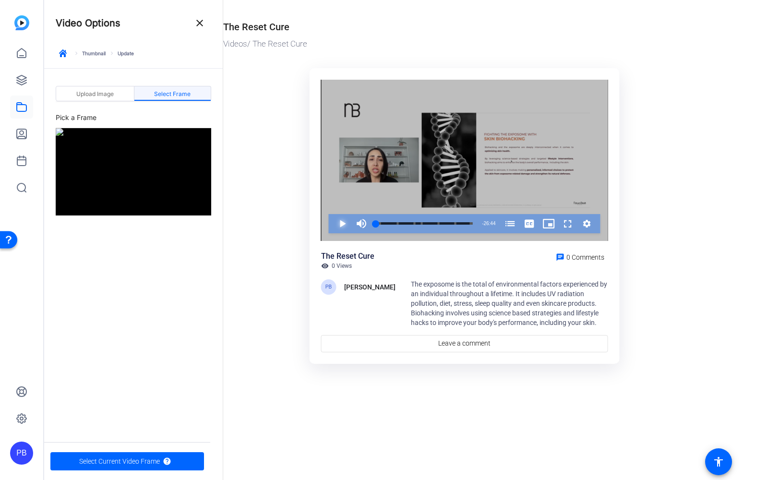
click at [333, 221] on span "Video Player" at bounding box center [333, 223] width 0 height 19
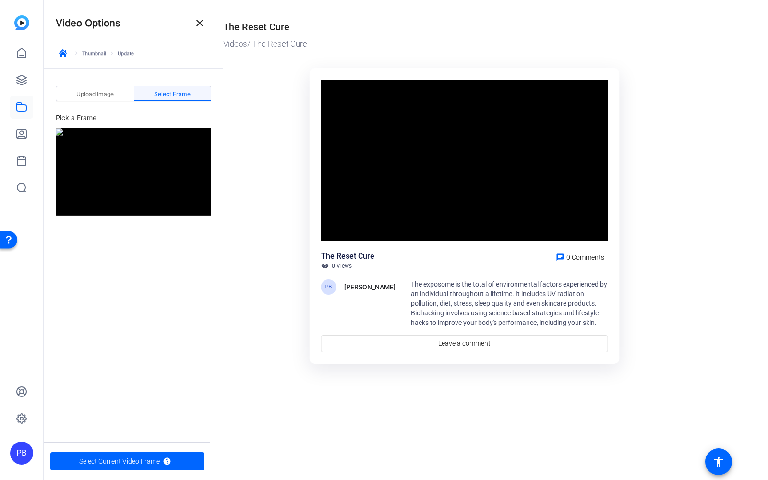
click at [343, 221] on video "Video Player" at bounding box center [464, 160] width 287 height 161
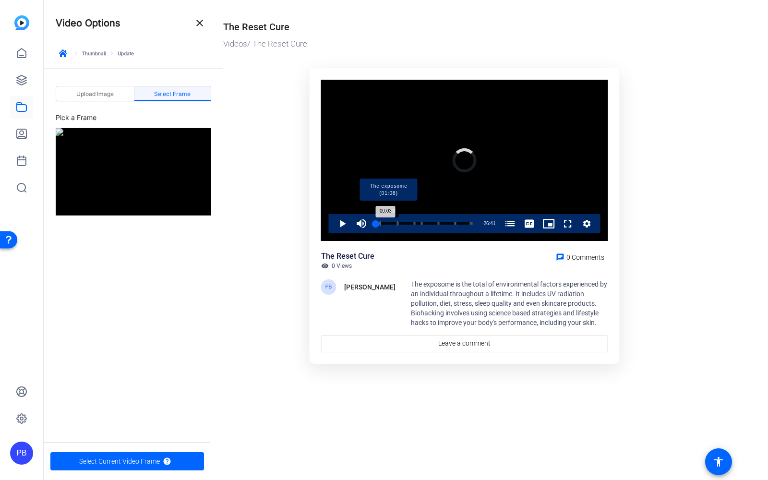
click at [402, 222] on div "How to Reset Your Skin (00:00) The exposome (01:08) The Cure Reset (06:04) CURE…" at bounding box center [424, 222] width 97 height 0
drag, startPoint x: 388, startPoint y: 223, endPoint x: 401, endPoint y: 223, distance: 13.0
click at [401, 223] on div "Loaded : 0.00% 07:01 03:34 How to Reset Your Skin (00:00) The exposome (01:08) …" at bounding box center [424, 223] width 97 height 2
drag, startPoint x: 388, startPoint y: 223, endPoint x: 382, endPoint y: 223, distance: 5.8
click at [382, 223] on div "Loaded : 0.00% 01:59 03:26 How to Reset Your Skin (00:00) The exposome (01:08) …" at bounding box center [424, 223] width 97 height 2
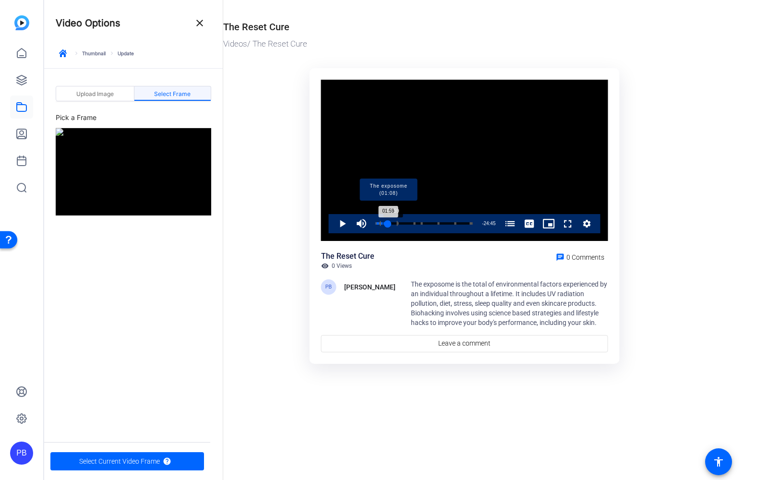
click at [382, 223] on div "Progress Bar" at bounding box center [381, 223] width 3 height 5
click at [377, 224] on div "Progress Bar" at bounding box center [378, 223] width 4 height 5
click at [376, 224] on div "00:31" at bounding box center [377, 223] width 2 height 2
click at [376, 224] on div "00:00" at bounding box center [376, 223] width 0 height 2
click at [333, 225] on span "Video Player" at bounding box center [333, 223] width 0 height 19
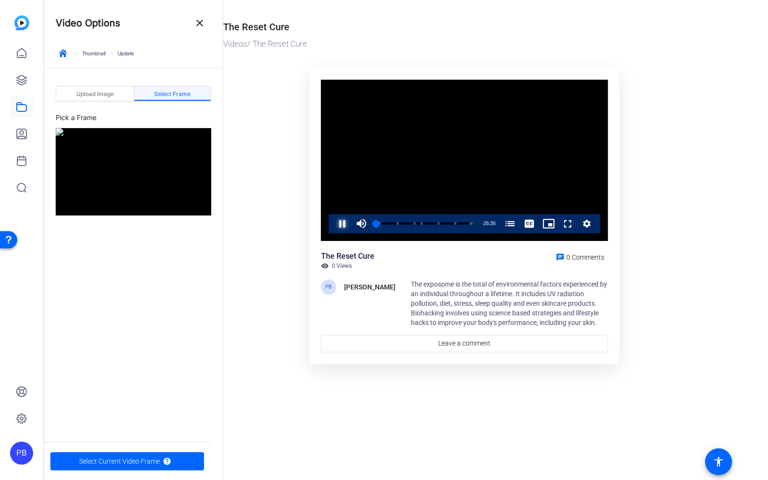
click at [333, 225] on span "Video Player" at bounding box center [333, 223] width 0 height 19
click at [362, 223] on span "Video Player" at bounding box center [361, 223] width 19 height 19
click at [146, 461] on span "Select Current Video Frame" at bounding box center [119, 461] width 81 height 18
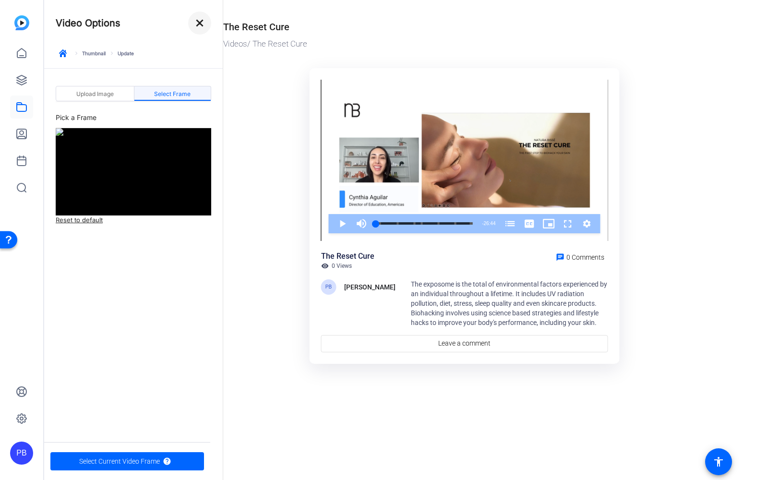
click at [199, 25] on mat-icon "close" at bounding box center [200, 23] width 12 height 12
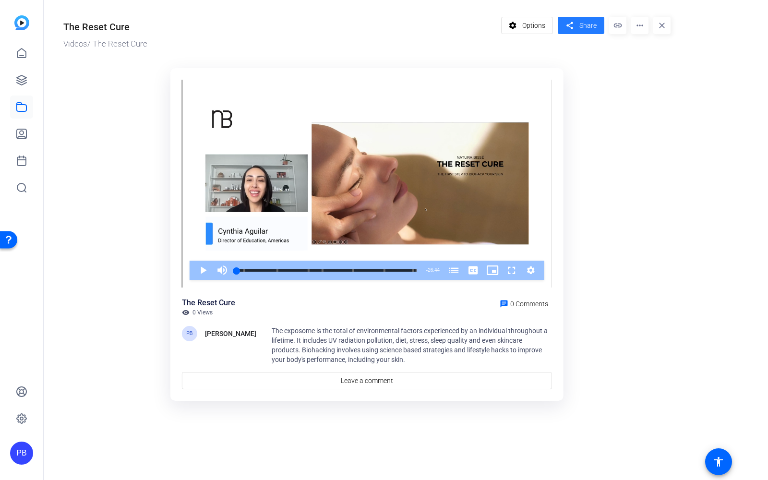
click at [590, 28] on span "Share" at bounding box center [587, 26] width 17 height 10
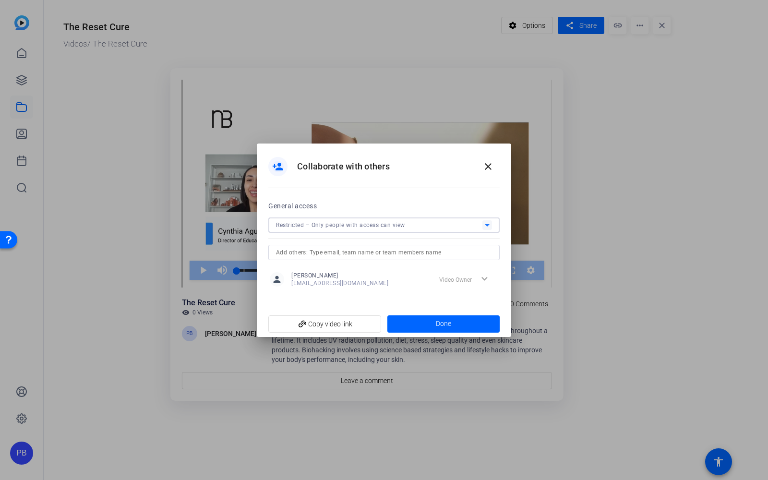
click at [374, 221] on div "Restricted – Only people with access can view" at bounding box center [379, 225] width 206 height 12
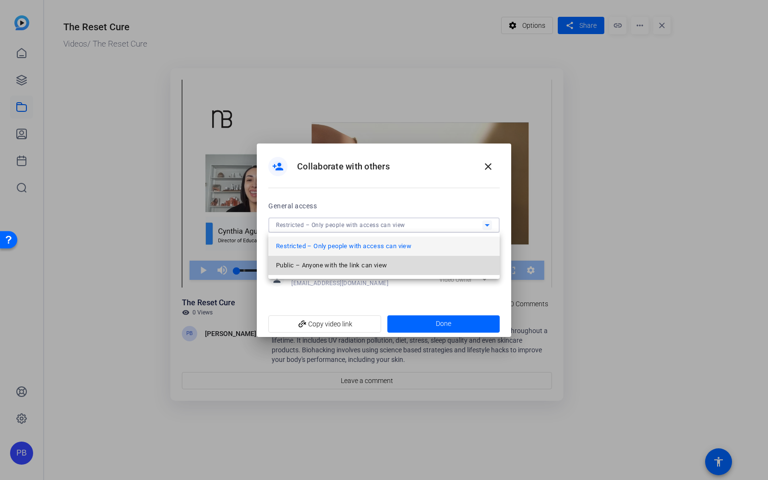
click at [350, 261] on span "Public – Anyone with the link can view" at bounding box center [331, 266] width 111 height 12
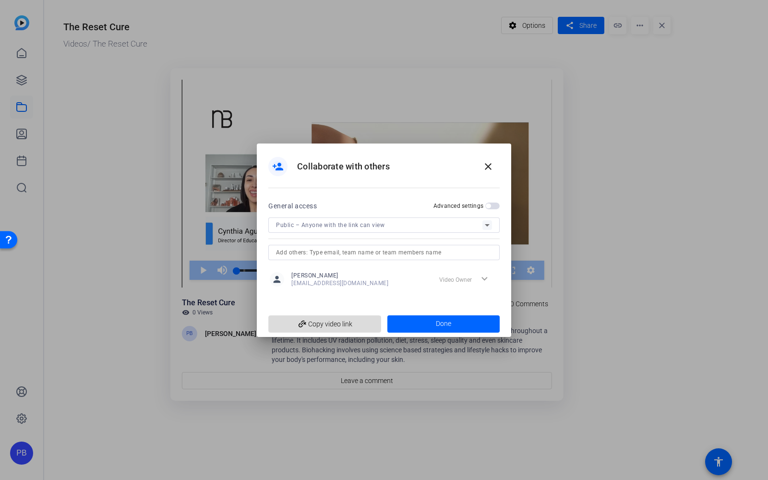
click at [358, 328] on span "add_link Copy video link" at bounding box center [324, 324] width 97 height 18
click at [418, 326] on span at bounding box center [443, 323] width 113 height 23
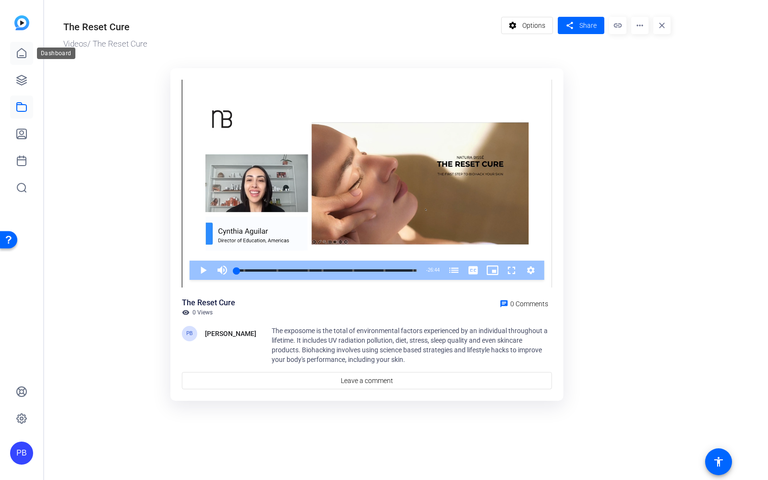
click at [22, 49] on icon at bounding box center [22, 54] width 12 height 12
